Goal: Task Accomplishment & Management: Manage account settings

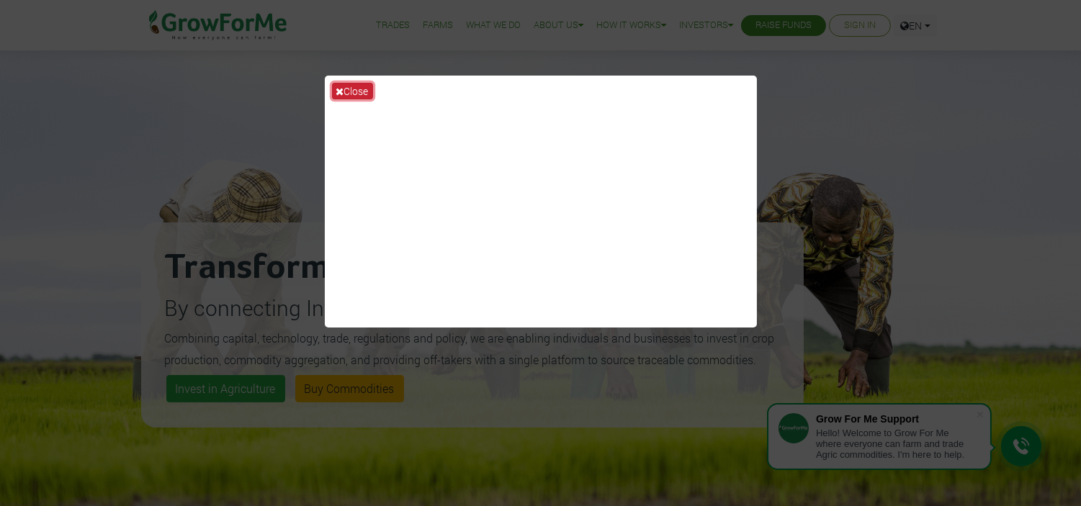
click at [342, 84] on button "Close" at bounding box center [352, 91] width 41 height 17
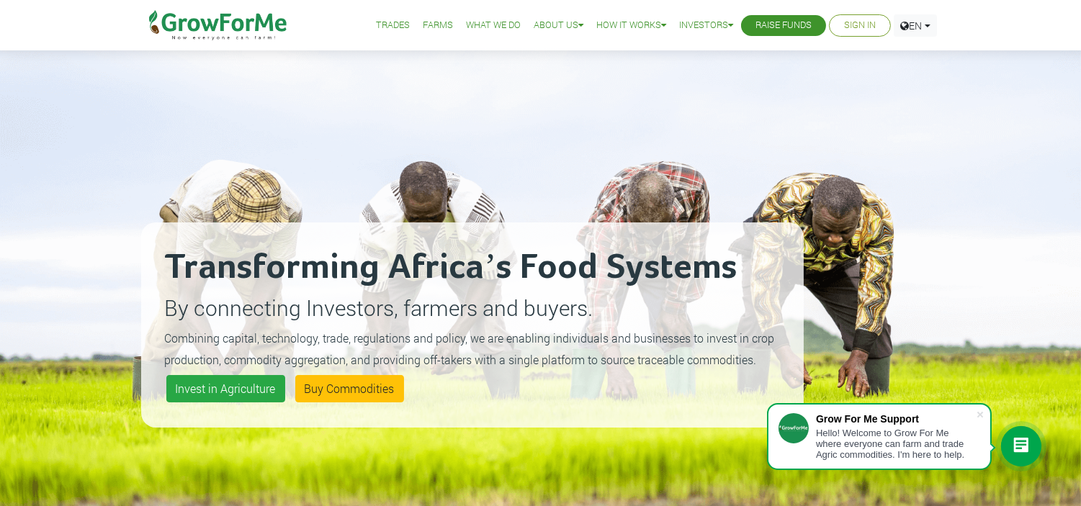
click at [870, 27] on link "Sign In" at bounding box center [860, 25] width 32 height 15
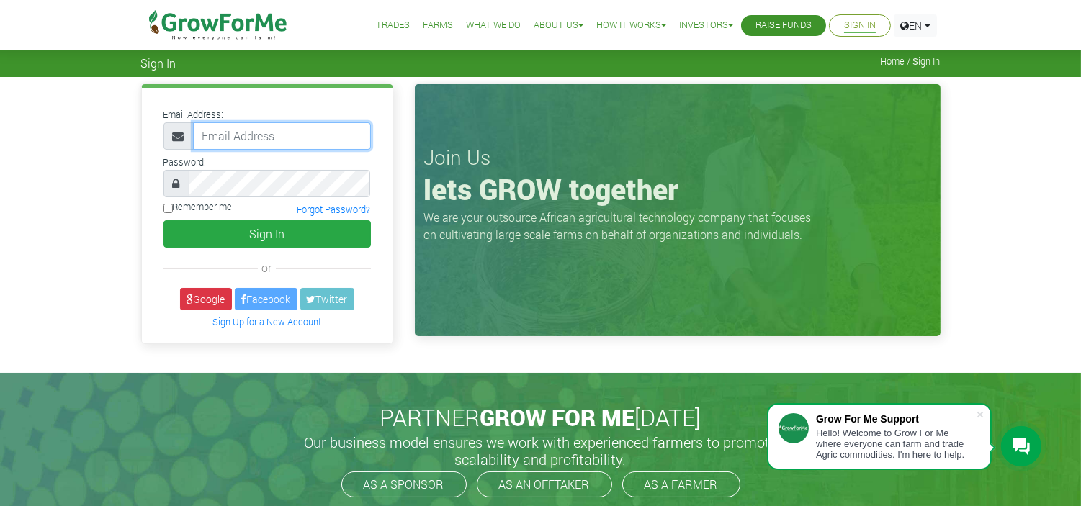
click at [225, 135] on input "email" at bounding box center [282, 135] width 178 height 27
type input "233552483806@growforme.com"
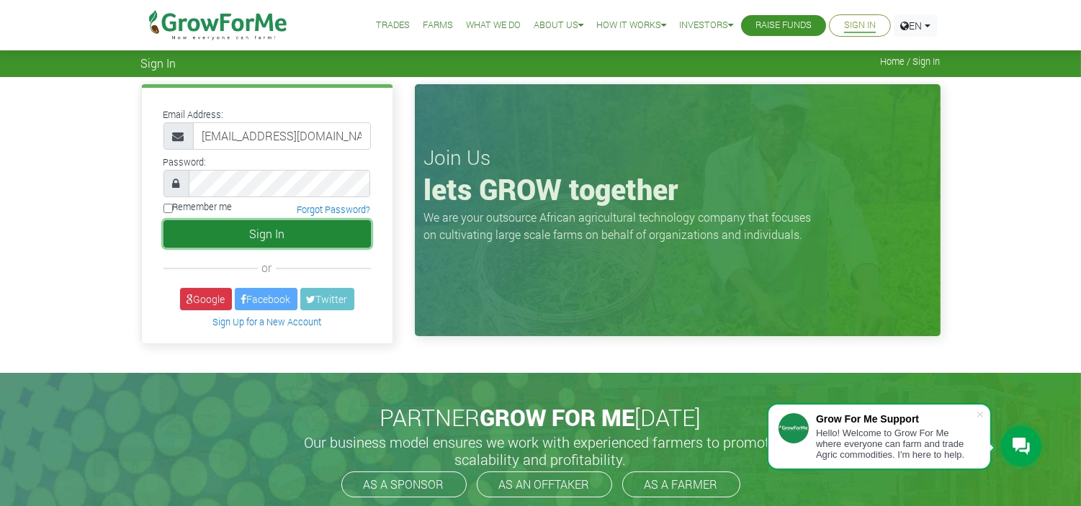
click at [197, 229] on button "Sign In" at bounding box center [266, 233] width 207 height 27
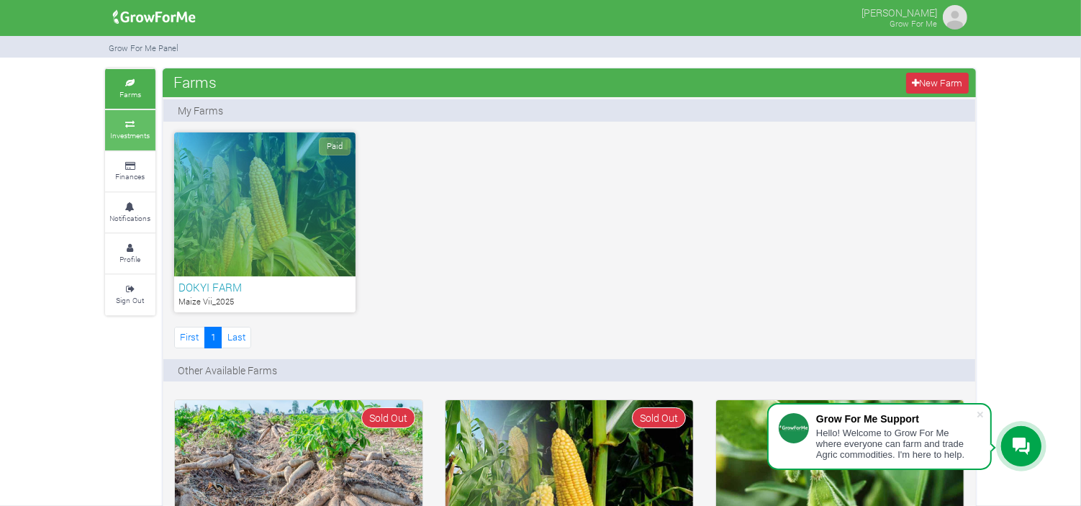
click at [130, 121] on icon at bounding box center [130, 124] width 43 height 7
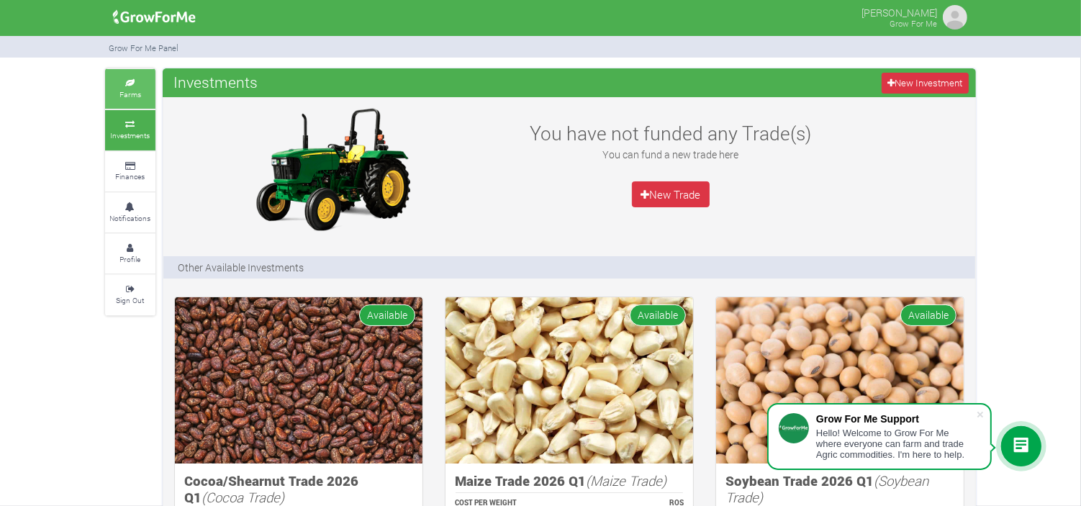
click at [132, 81] on icon at bounding box center [130, 83] width 43 height 7
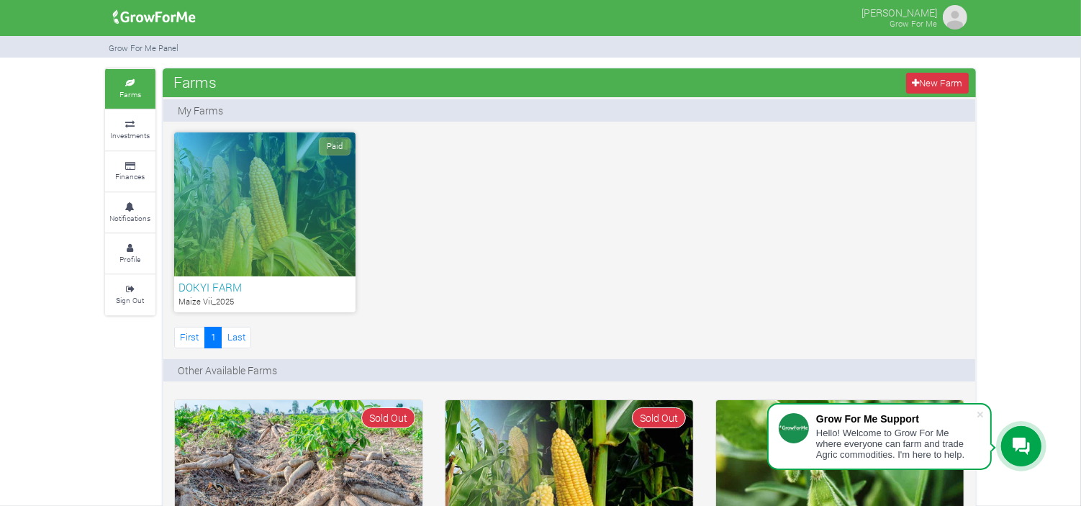
click at [245, 191] on div "Paid" at bounding box center [264, 204] width 181 height 144
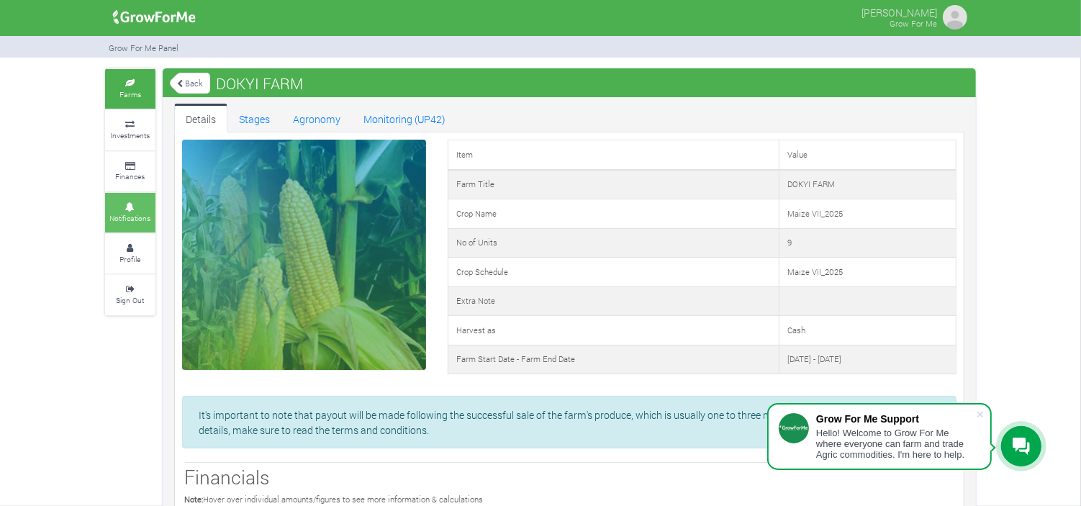
click at [127, 212] on link "Notifications" at bounding box center [130, 213] width 50 height 40
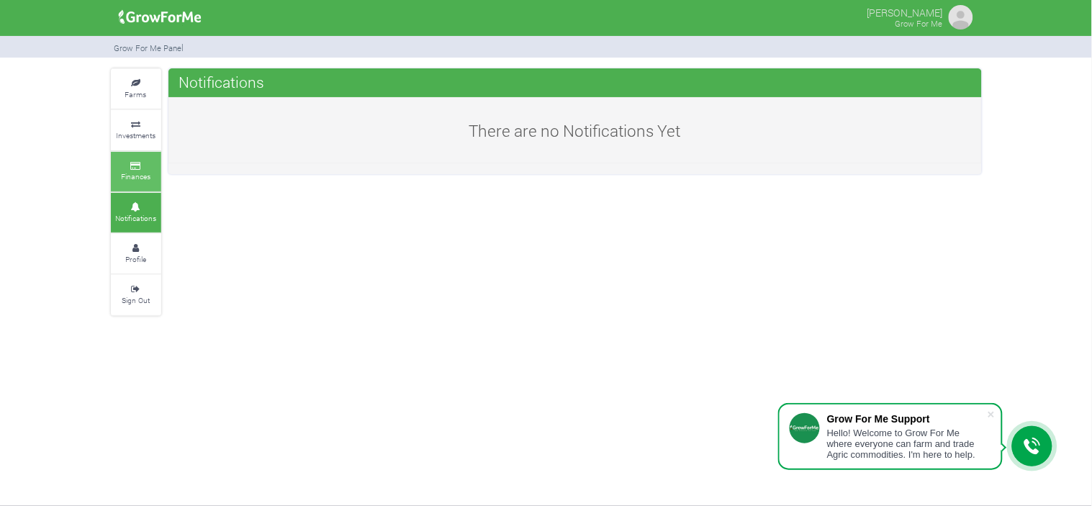
click at [128, 166] on icon at bounding box center [135, 166] width 43 height 7
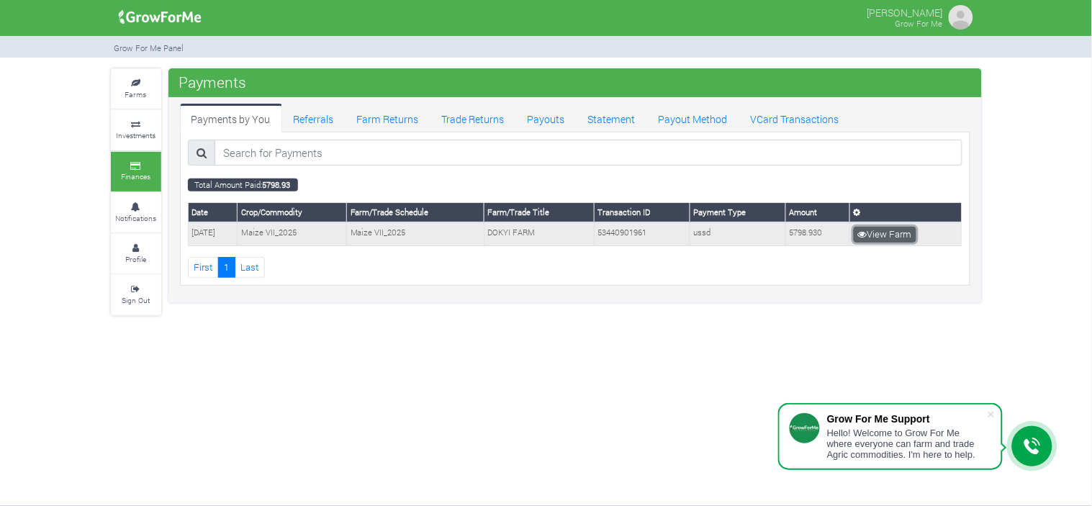
click at [888, 231] on link "View Farm" at bounding box center [885, 235] width 63 height 16
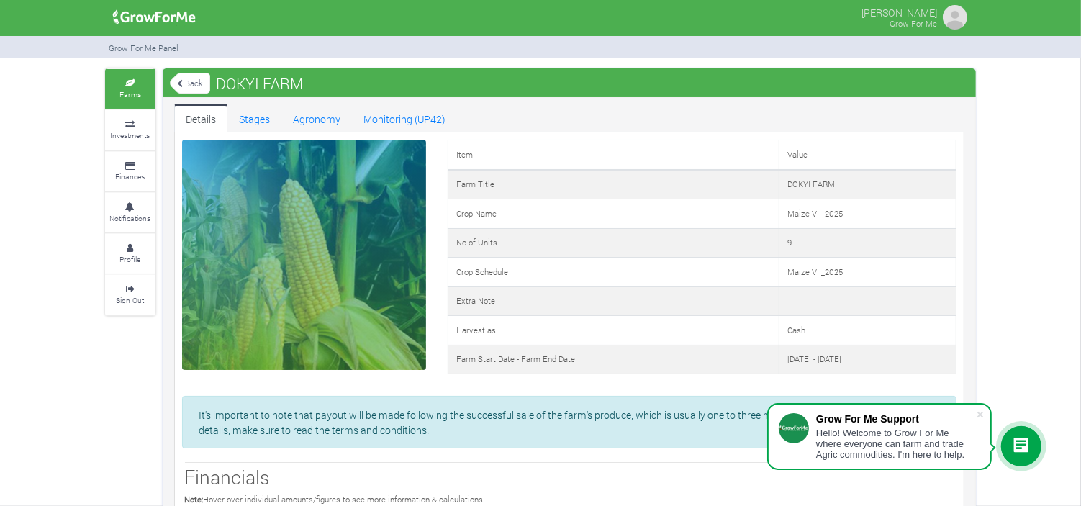
click at [184, 85] on link "Back" at bounding box center [190, 83] width 40 height 24
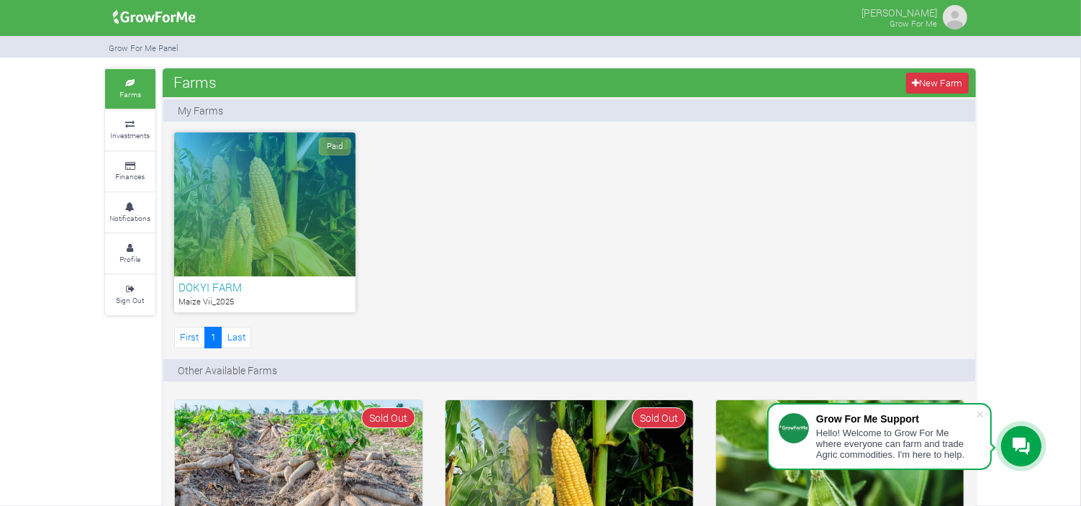
click at [126, 88] on link "Farms" at bounding box center [130, 89] width 50 height 40
